Goal: Task Accomplishment & Management: Use online tool/utility

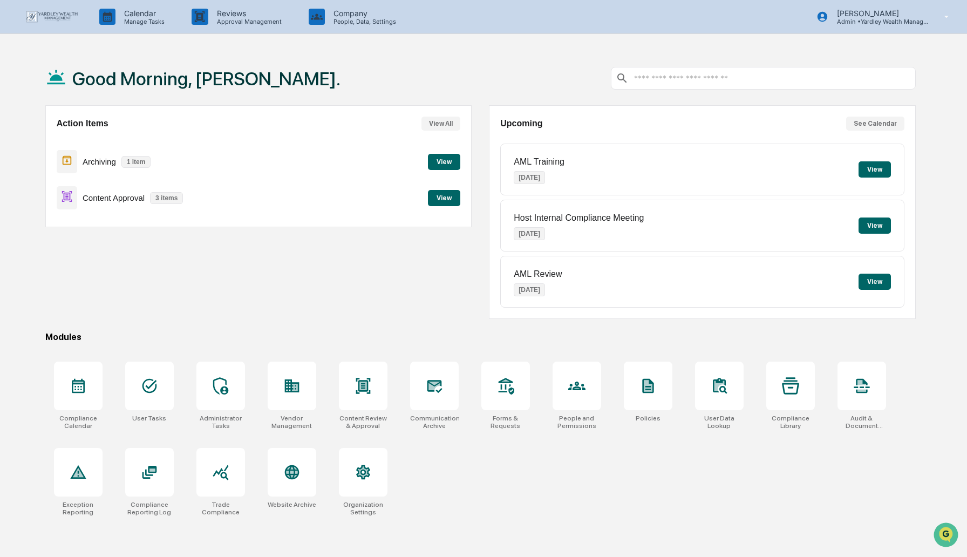
click at [444, 198] on button "View" at bounding box center [444, 198] width 32 height 16
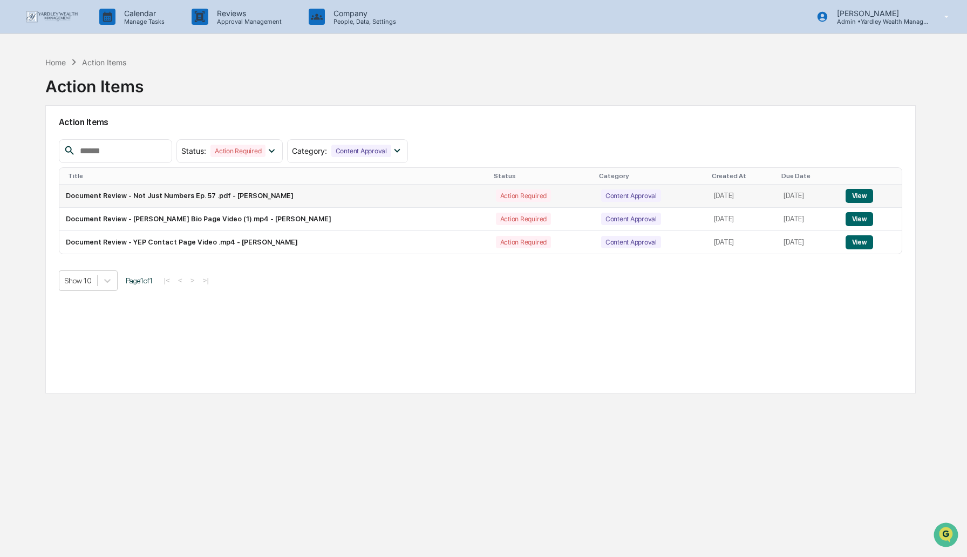
click at [864, 194] on button "View" at bounding box center [859, 196] width 28 height 14
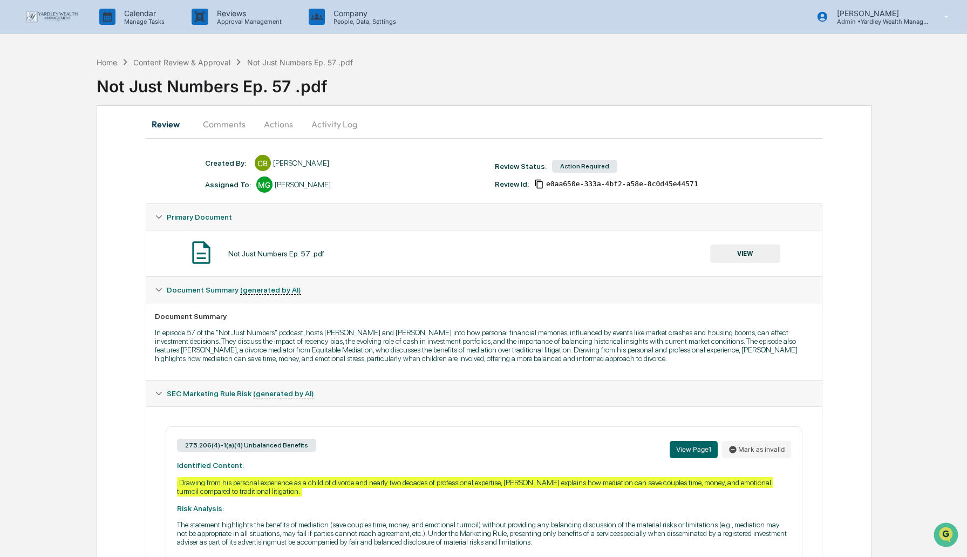
click at [274, 122] on button "Actions" at bounding box center [278, 124] width 49 height 26
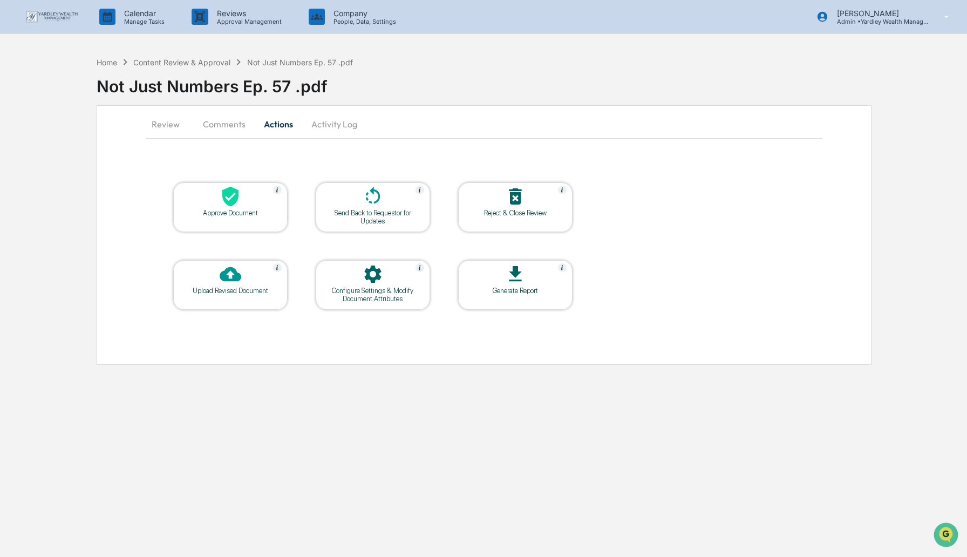
click at [227, 201] on icon at bounding box center [230, 197] width 16 height 20
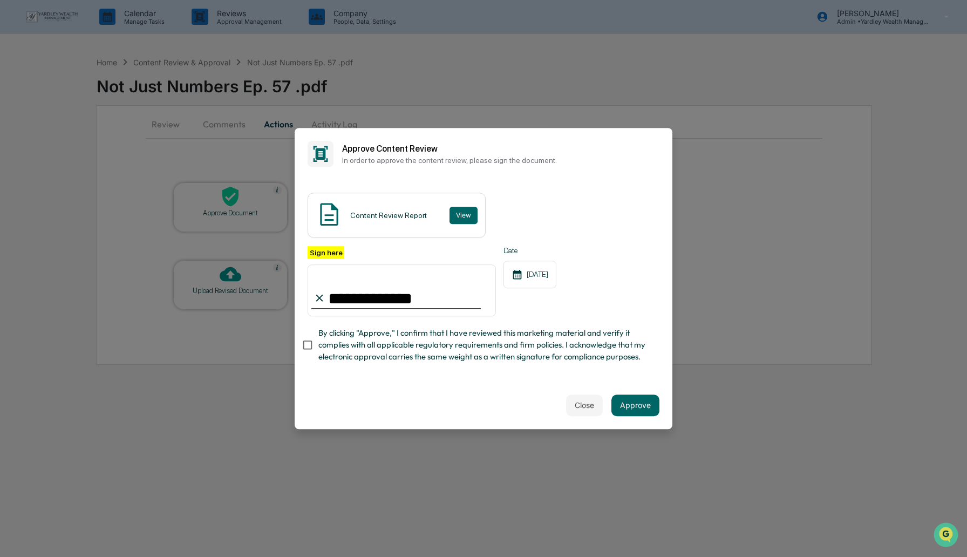
type input "**********"
click at [634, 406] on button "Approve" at bounding box center [635, 405] width 48 height 22
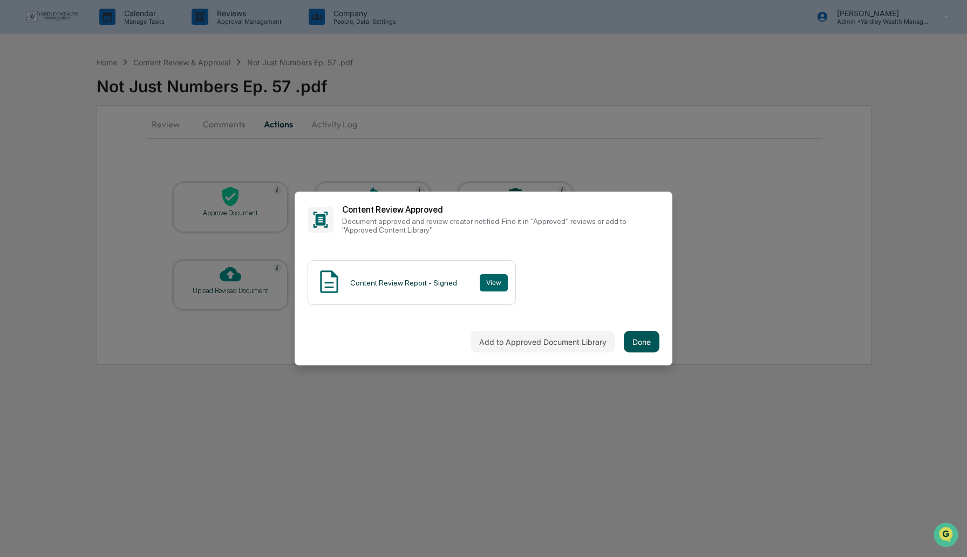
click at [639, 341] on button "Done" at bounding box center [641, 342] width 36 height 22
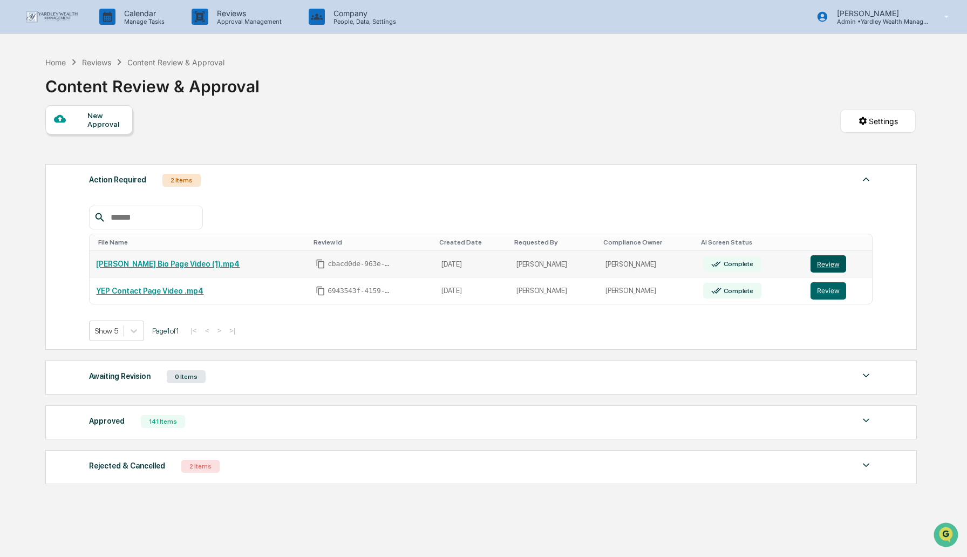
click at [831, 267] on button "Review" at bounding box center [828, 263] width 36 height 17
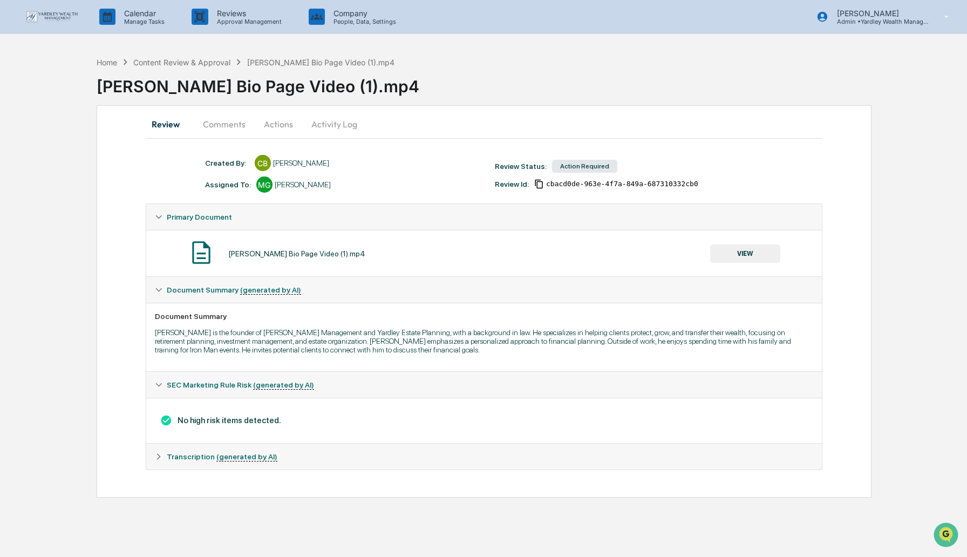
click at [282, 125] on button "Actions" at bounding box center [278, 124] width 49 height 26
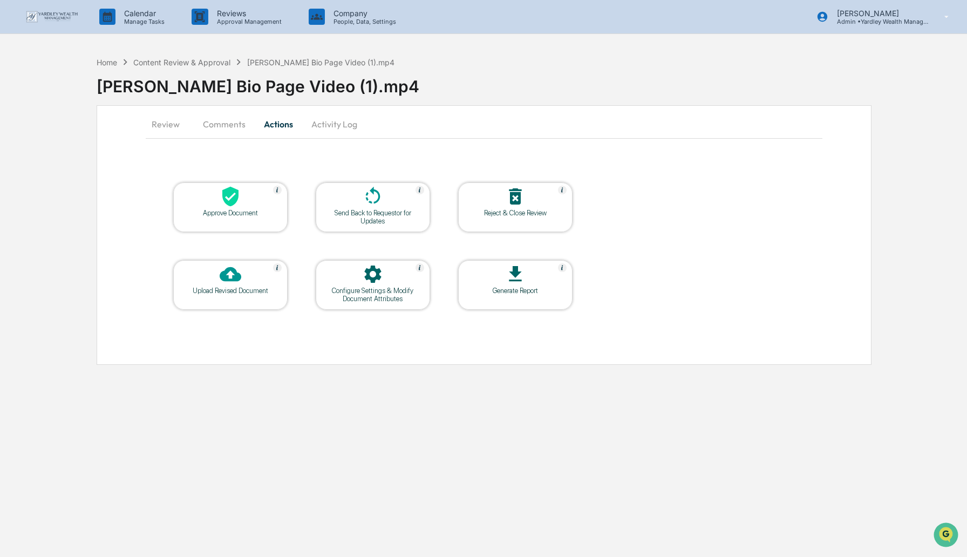
click at [234, 209] on div "Approve Document" at bounding box center [230, 213] width 97 height 8
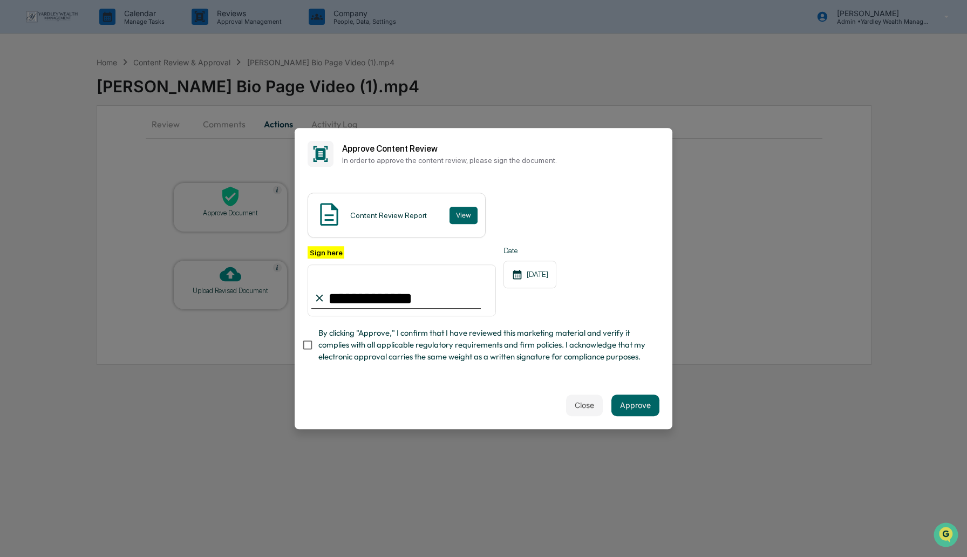
type input "**********"
drag, startPoint x: 386, startPoint y: 294, endPoint x: 314, endPoint y: 295, distance: 72.3
click at [314, 295] on div "**********" at bounding box center [401, 281] width 188 height 70
click at [638, 405] on button "Approve" at bounding box center [635, 405] width 48 height 22
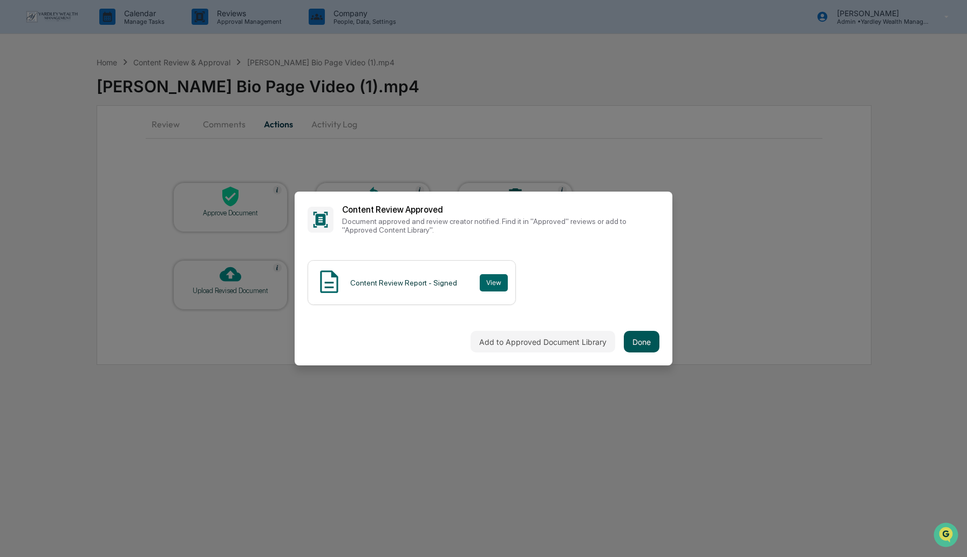
click at [643, 340] on button "Done" at bounding box center [641, 342] width 36 height 22
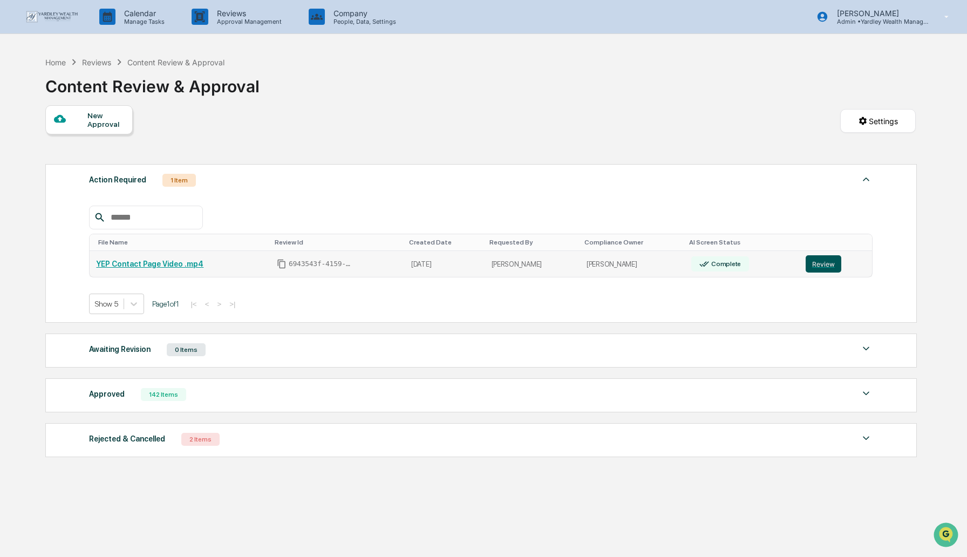
click at [830, 263] on button "Review" at bounding box center [823, 263] width 36 height 17
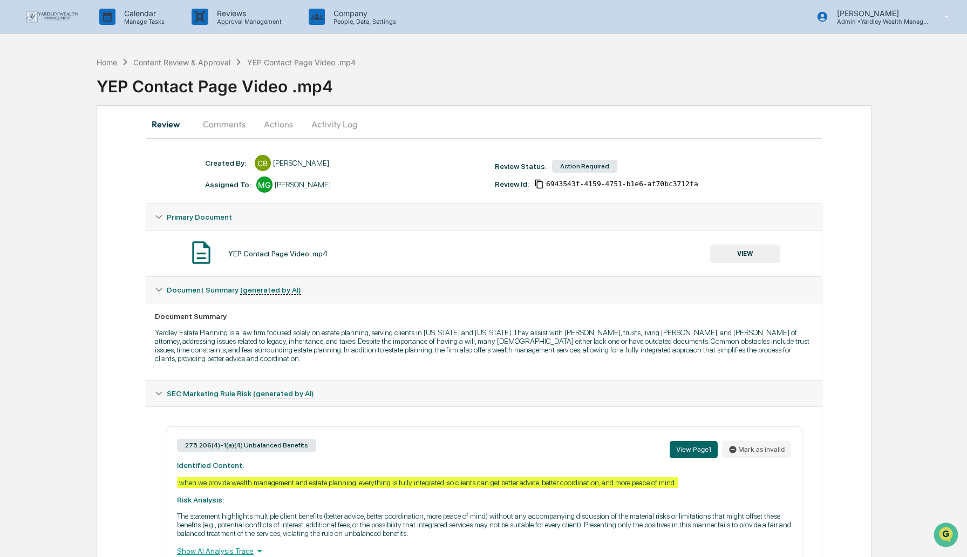
click at [274, 123] on button "Actions" at bounding box center [278, 124] width 49 height 26
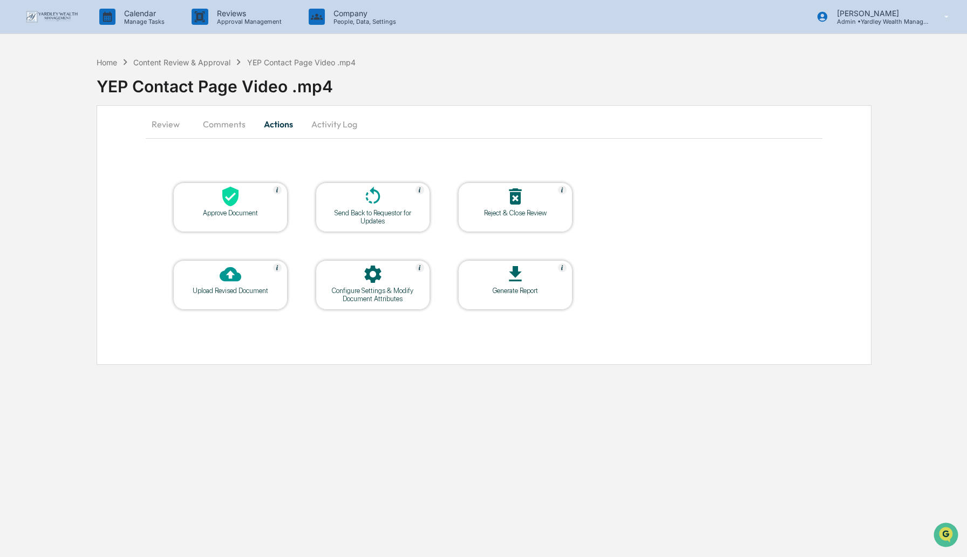
click at [237, 202] on icon at bounding box center [231, 197] width 22 height 22
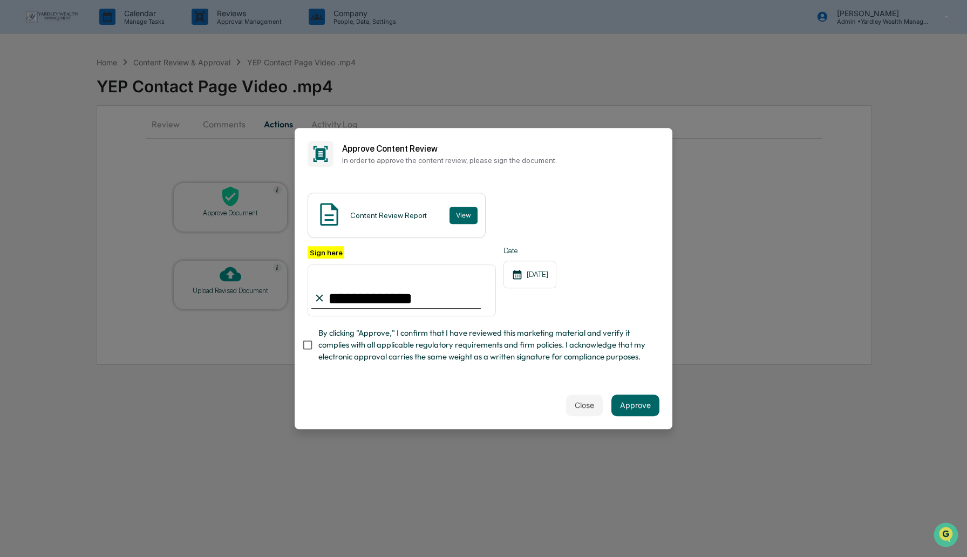
type input "**********"
click at [636, 402] on button "Approve" at bounding box center [635, 405] width 48 height 22
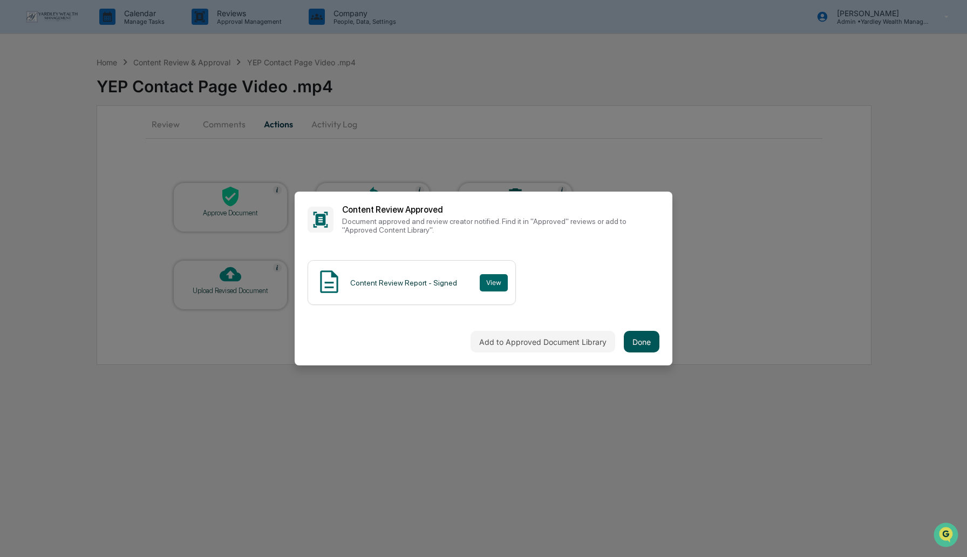
click at [643, 340] on button "Done" at bounding box center [641, 342] width 36 height 22
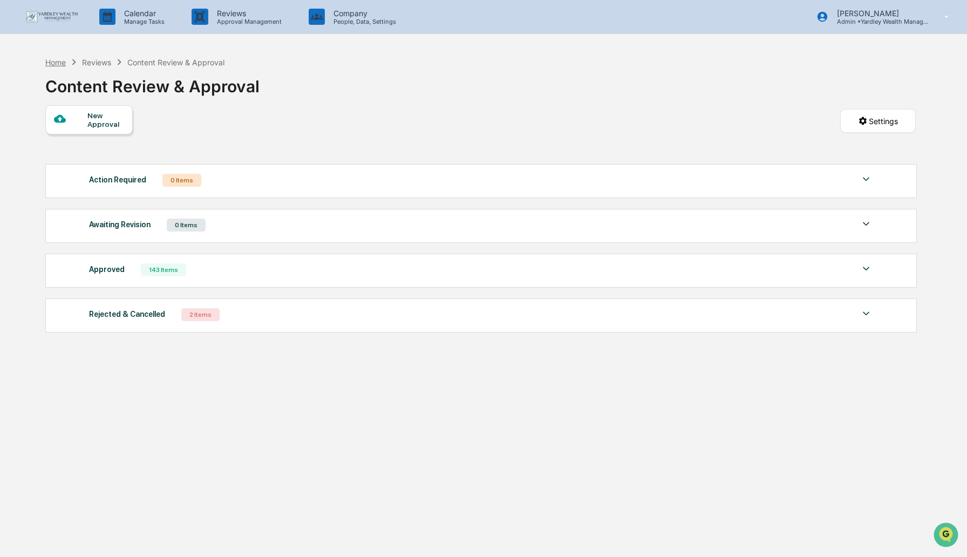
click at [52, 60] on div "Home" at bounding box center [55, 62] width 20 height 9
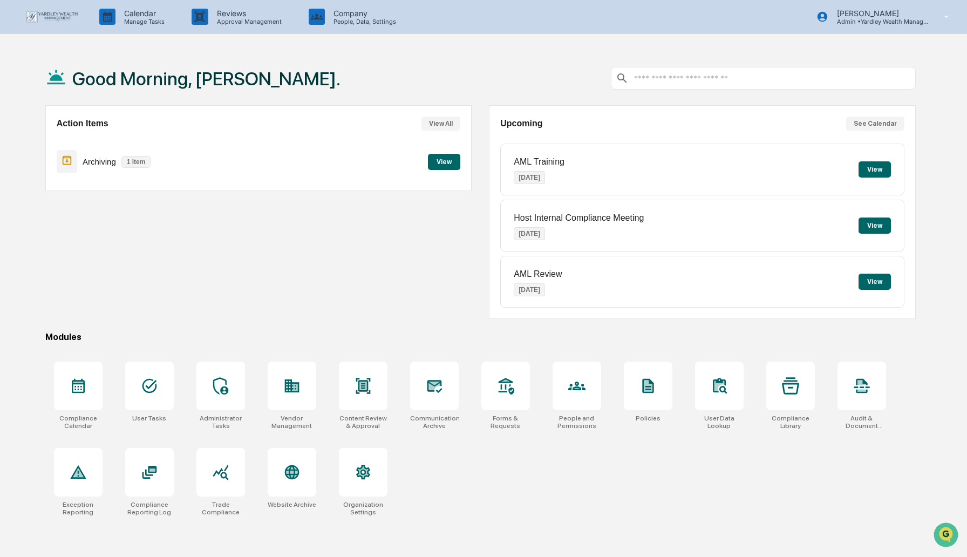
click at [447, 160] on button "View" at bounding box center [444, 162] width 32 height 16
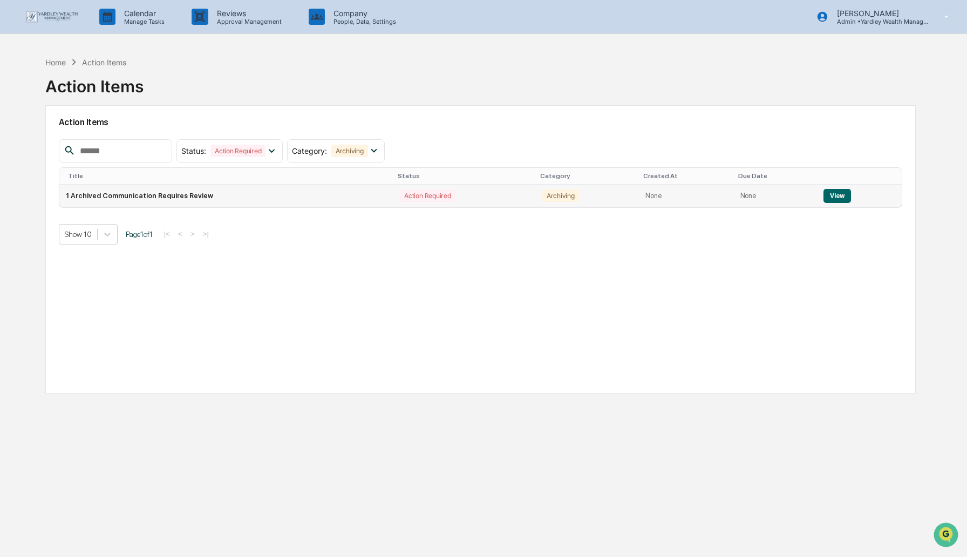
click at [836, 196] on button "View" at bounding box center [837, 196] width 28 height 14
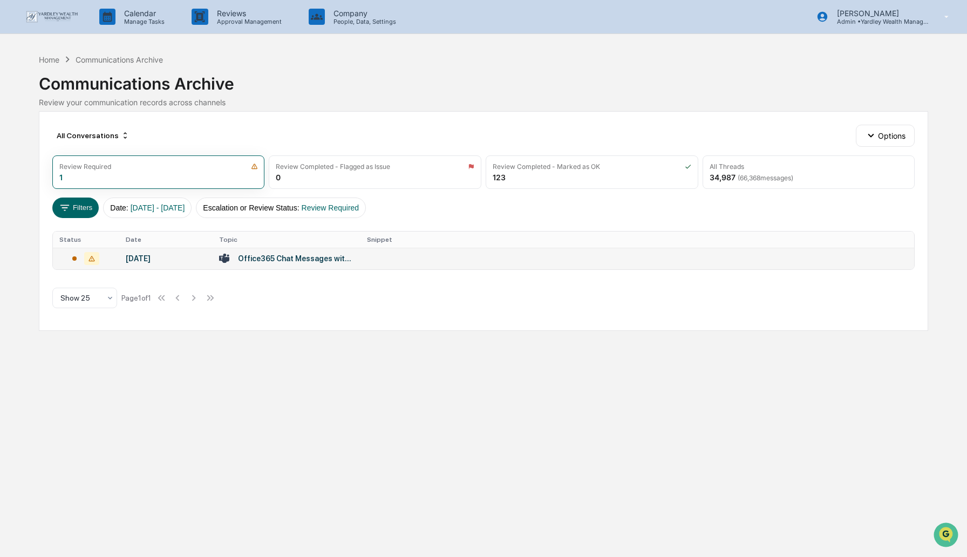
click at [475, 259] on td at bounding box center [637, 259] width 554 height 22
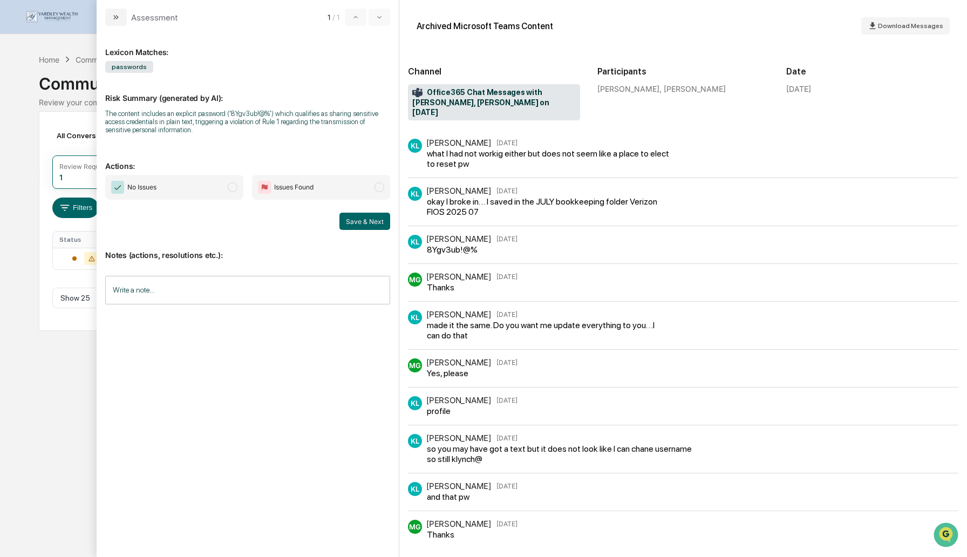
click at [231, 290] on input "Write a note..." at bounding box center [247, 290] width 285 height 29
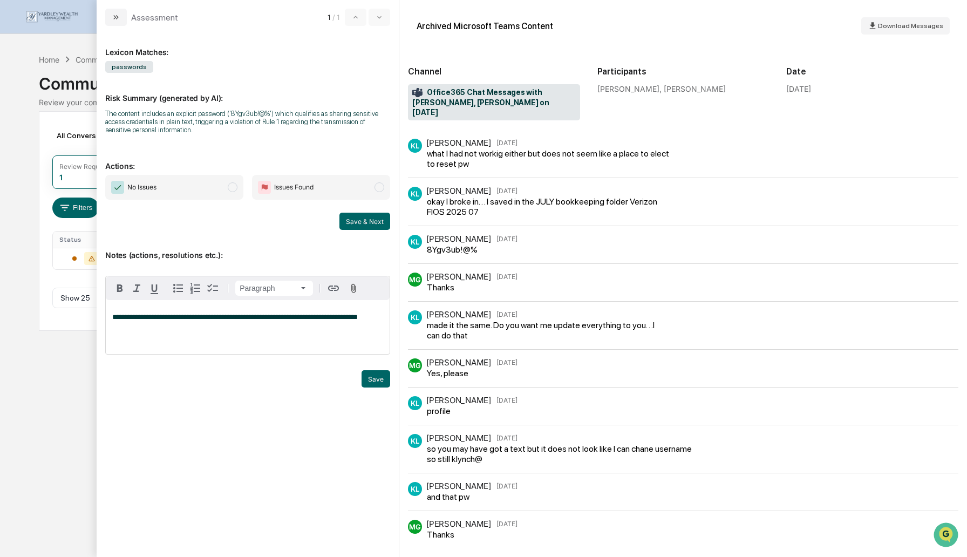
click at [235, 187] on span "modal" at bounding box center [233, 187] width 10 height 10
click at [378, 378] on button "Save" at bounding box center [375, 378] width 29 height 17
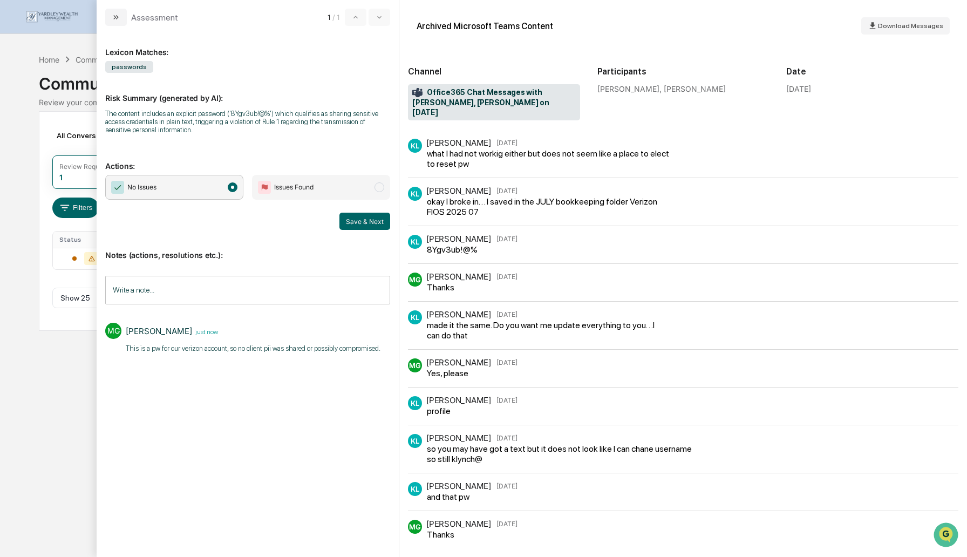
click at [28, 110] on div "Calendar Manage Tasks Reviews Approval Management Company People, Data, Setting…" at bounding box center [483, 278] width 967 height 557
